Goal: Check status: Check status

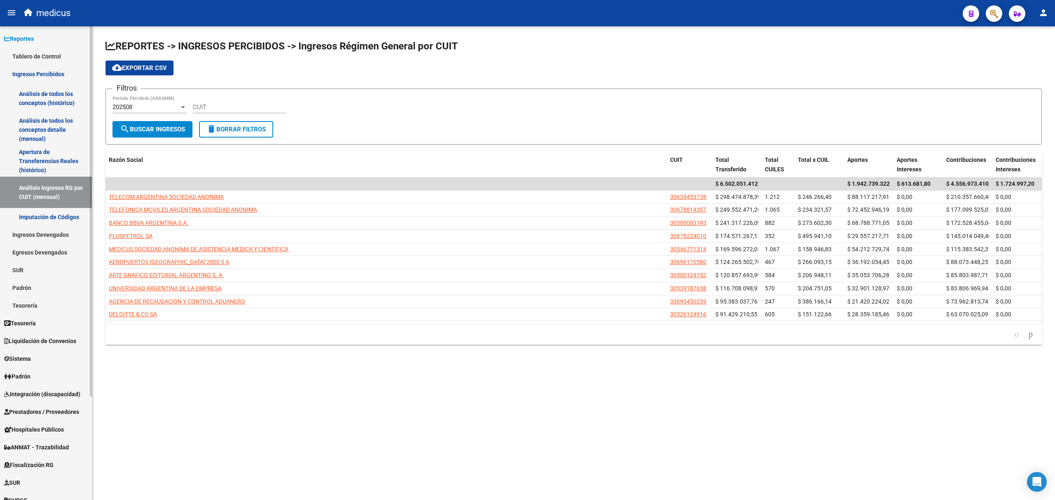
click at [21, 285] on link "Padrón" at bounding box center [46, 288] width 92 height 18
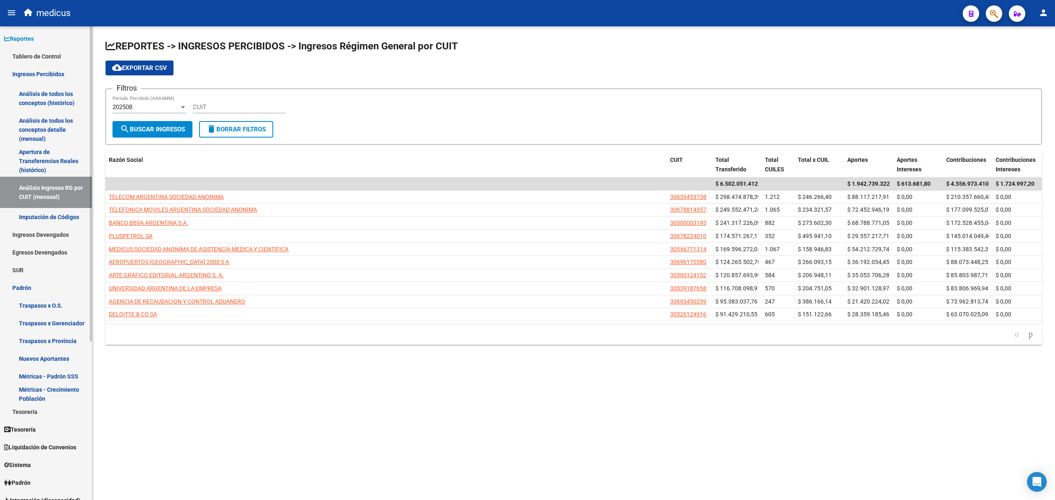
scroll to position [55, 0]
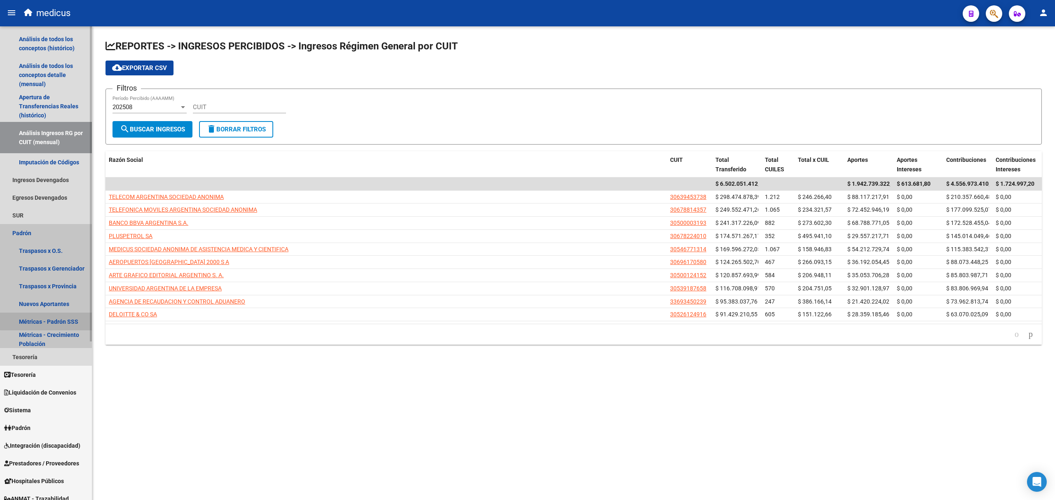
click at [50, 317] on link "Métricas - Padrón SSS" at bounding box center [46, 322] width 92 height 18
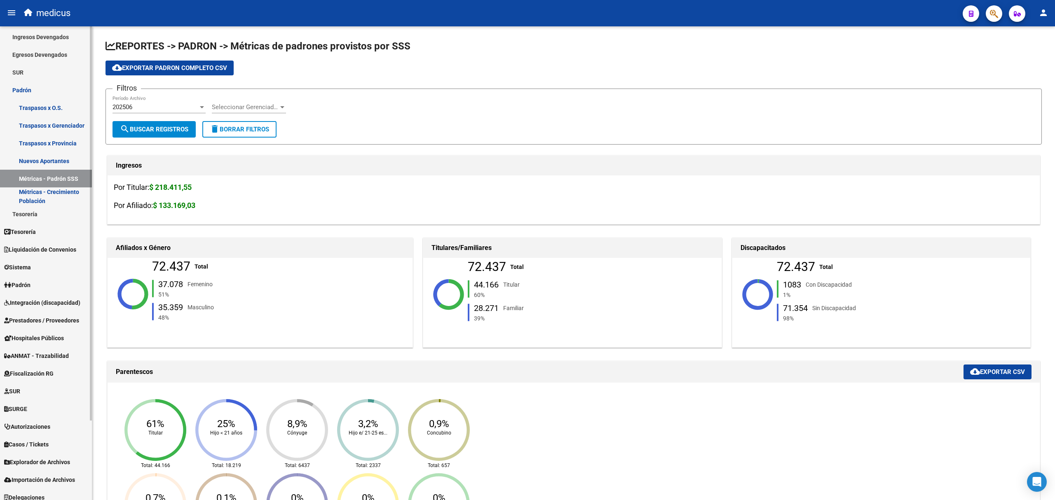
click at [48, 162] on link "Nuevos Aportantes" at bounding box center [46, 161] width 92 height 18
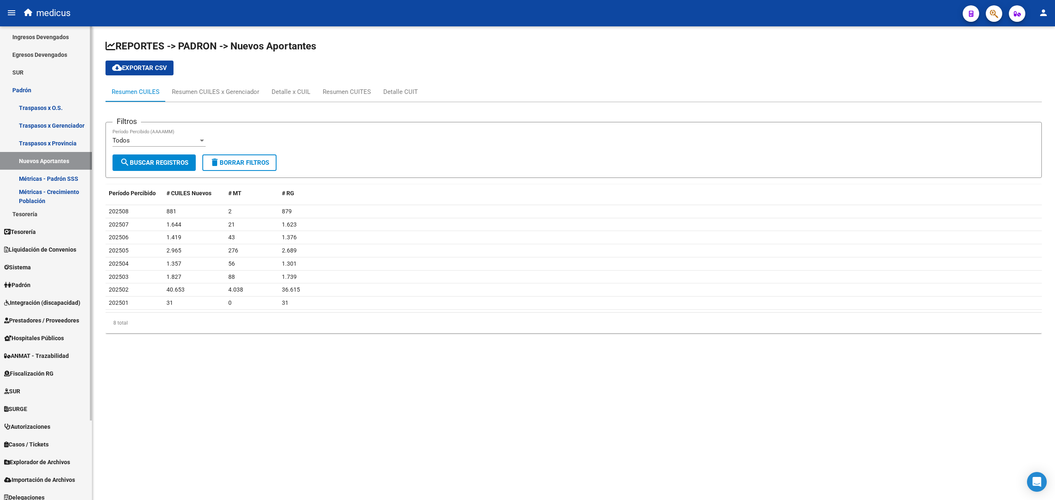
click at [49, 286] on link "Padrón" at bounding box center [46, 285] width 92 height 18
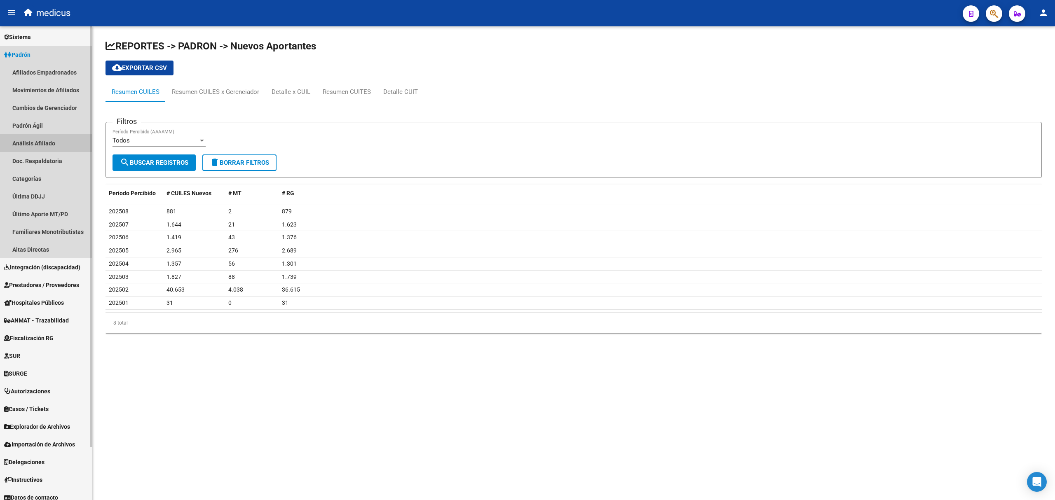
click at [33, 142] on link "Análisis Afiliado" at bounding box center [46, 143] width 92 height 18
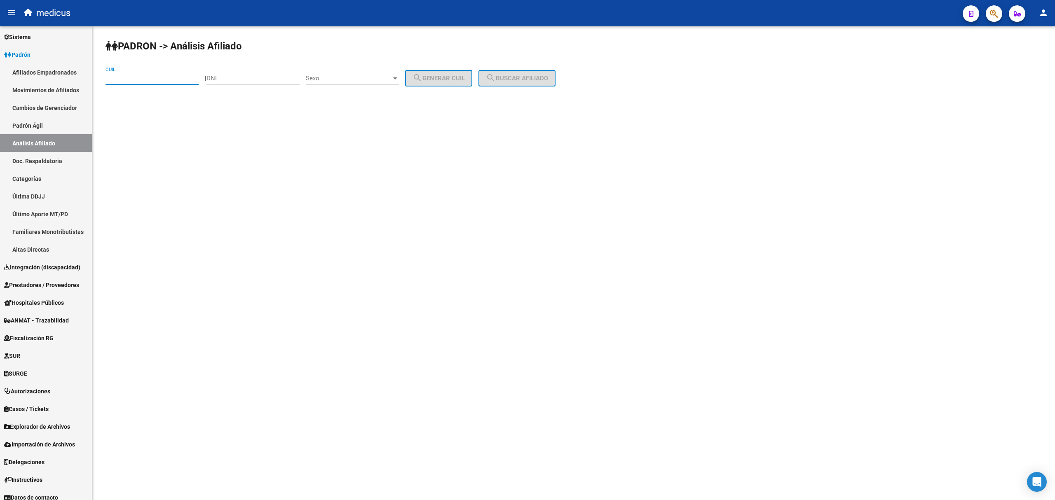
click at [133, 76] on input "CUIL" at bounding box center [151, 78] width 93 height 7
paste input "23-22570276-4"
type input "23-22570276-4"
click at [522, 81] on span "search Buscar afiliado" at bounding box center [517, 78] width 62 height 7
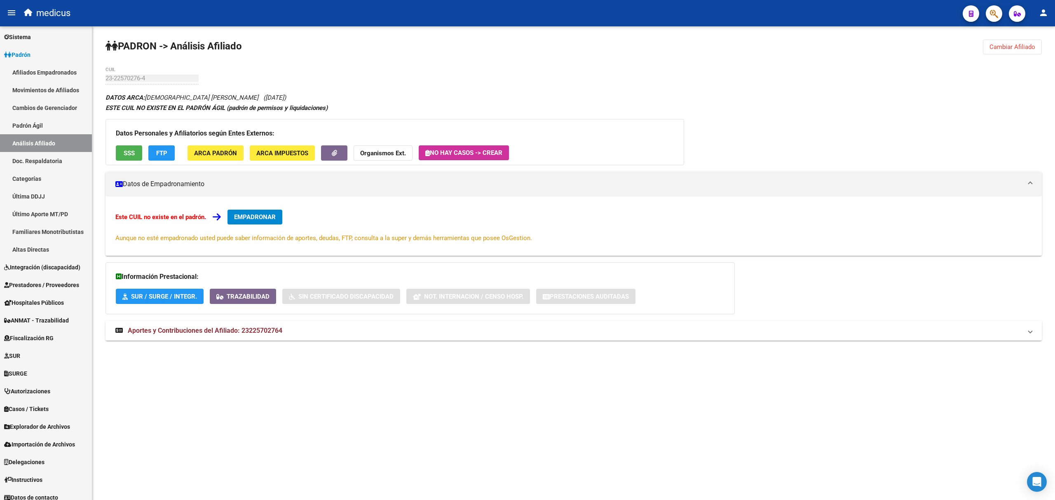
click at [218, 330] on span "Aportes y Contribuciones del Afiliado: 23225702764" at bounding box center [205, 331] width 155 height 8
